Goal: Transaction & Acquisition: Register for event/course

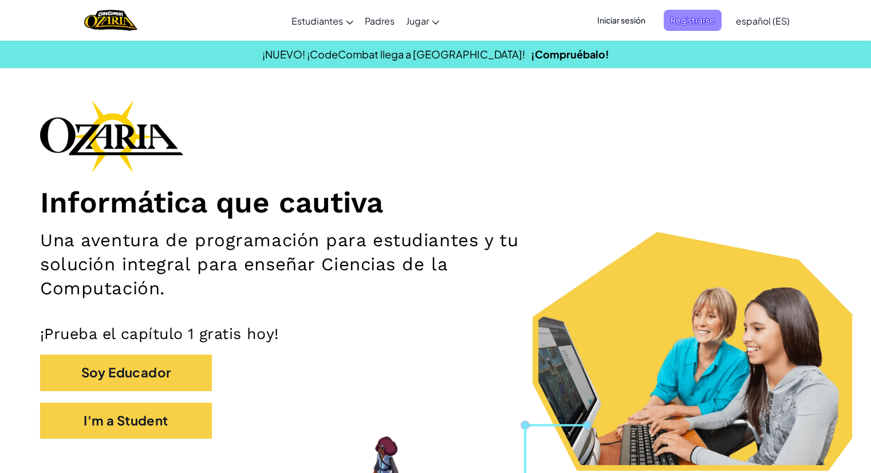
drag, startPoint x: 635, startPoint y: 23, endPoint x: 687, endPoint y: 22, distance: 52.1
click at [687, 22] on ul "Iniciar sesión Registrarse" at bounding box center [656, 20] width 143 height 21
click at [687, 22] on span "Registrarse" at bounding box center [693, 20] width 58 height 21
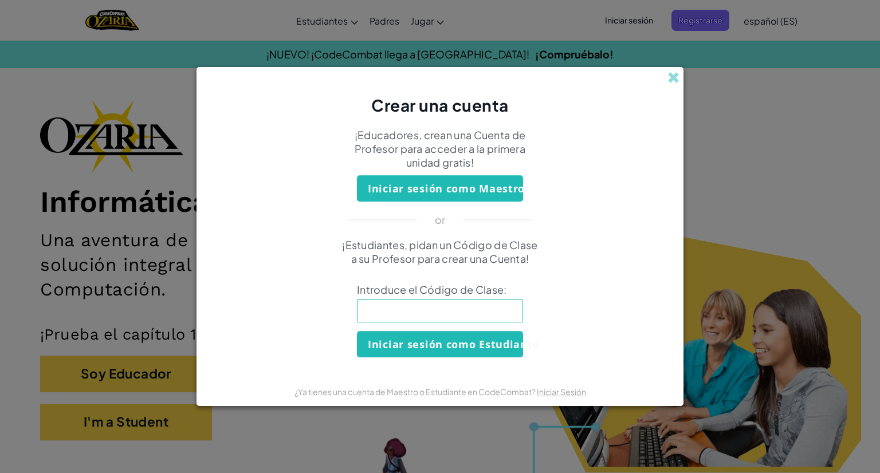
click at [406, 297] on div "¡Estudiantes, pidan un Código de Clase a su Profesor para crear una Cuenta! Int…" at bounding box center [440, 297] width 464 height 119
click at [404, 305] on input at bounding box center [440, 311] width 166 height 23
type input "RainArmDry"
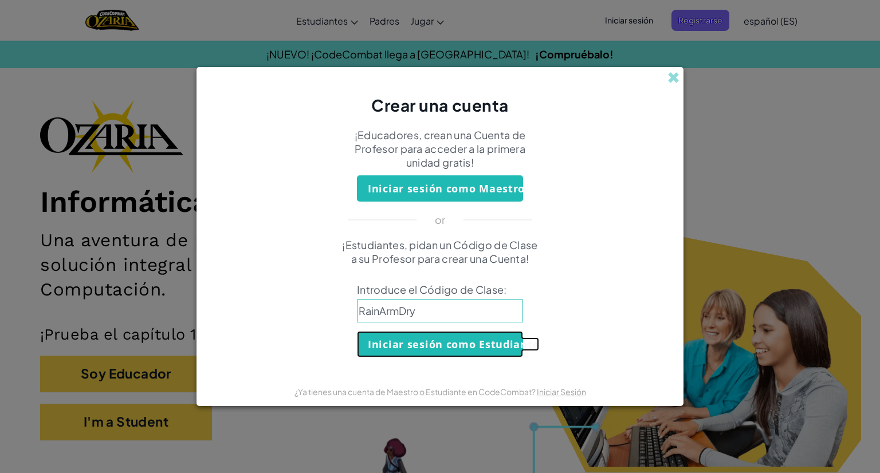
click at [425, 349] on button "Iniciar sesión como Estudiante" at bounding box center [440, 344] width 166 height 26
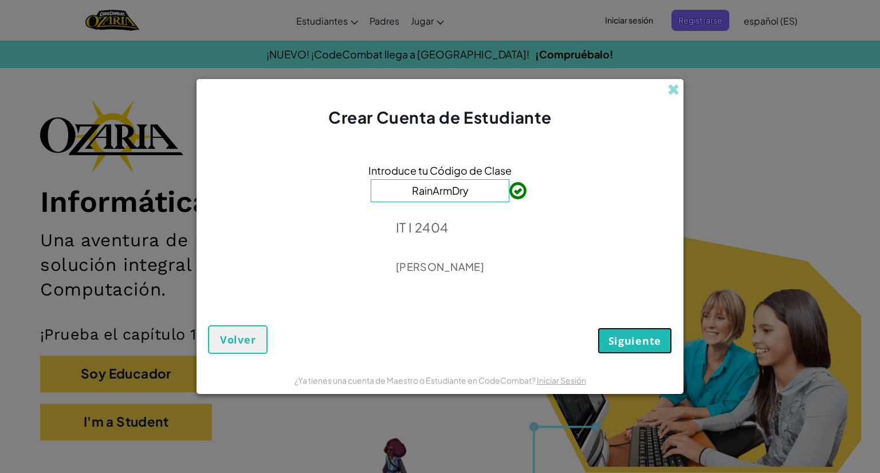
click at [630, 336] on span "Siguiente" at bounding box center [634, 341] width 53 height 14
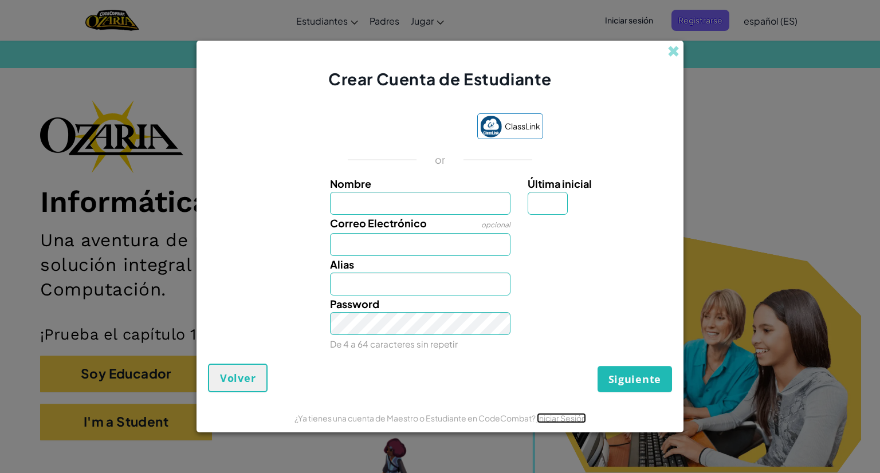
click at [552, 420] on link "Iniciar Sesión" at bounding box center [561, 418] width 49 height 10
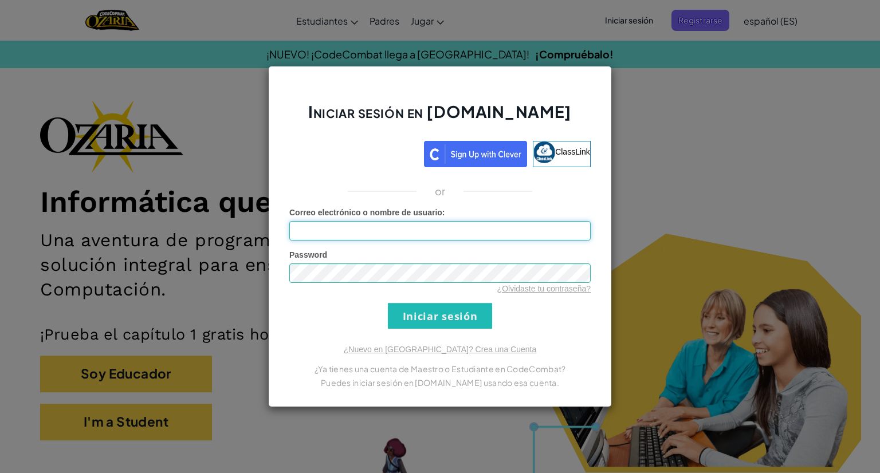
type input "[PERSON_NAME]"
click at [463, 327] on input "Iniciar sesión" at bounding box center [440, 316] width 104 height 26
